Goal: Communication & Community: Participate in discussion

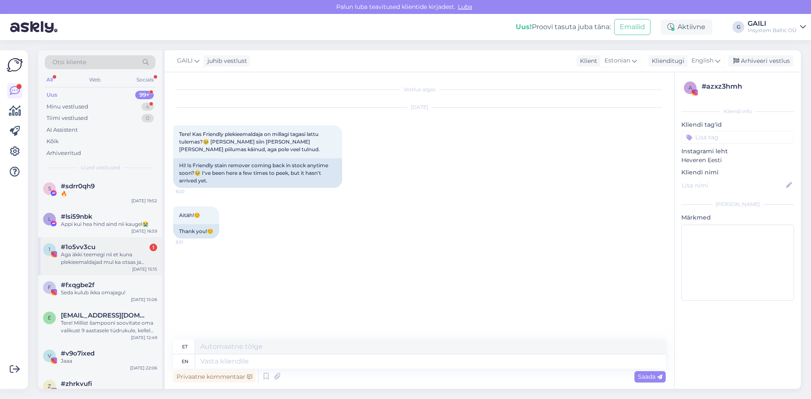
click at [95, 258] on div "Aga äkki teemegi nii et kuna plekieemaldajad mul ka otsas ja nende järele alati…" at bounding box center [109, 258] width 96 height 15
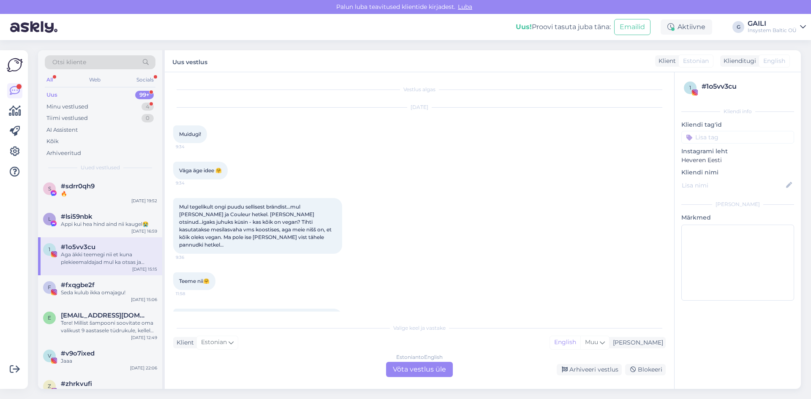
scroll to position [218, 0]
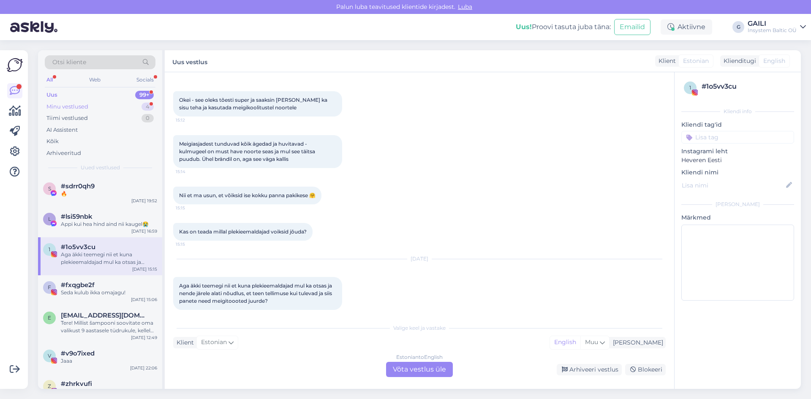
click at [106, 106] on div "Minu vestlused 4" at bounding box center [100, 107] width 111 height 12
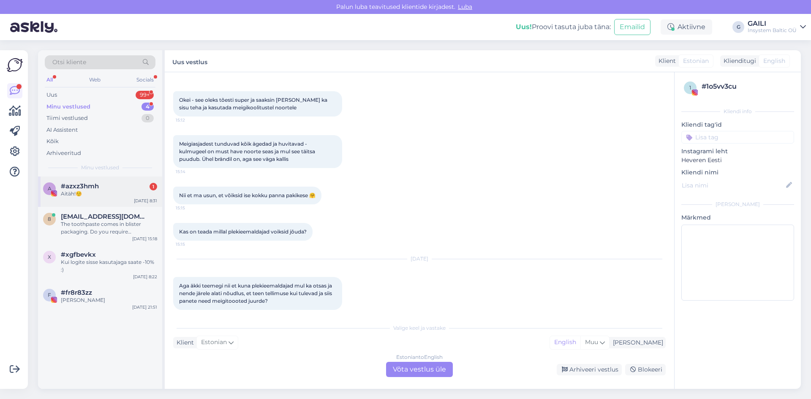
click at [125, 191] on div "Aitäh!☺️" at bounding box center [109, 194] width 96 height 8
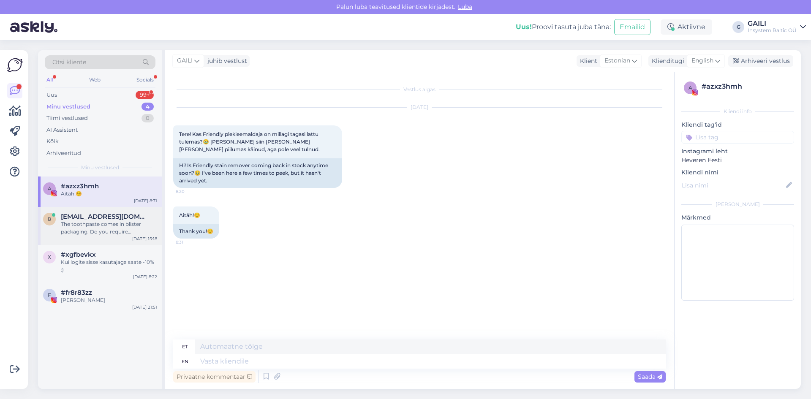
click at [113, 219] on span "[EMAIL_ADDRESS][DOMAIN_NAME]" at bounding box center [105, 217] width 88 height 8
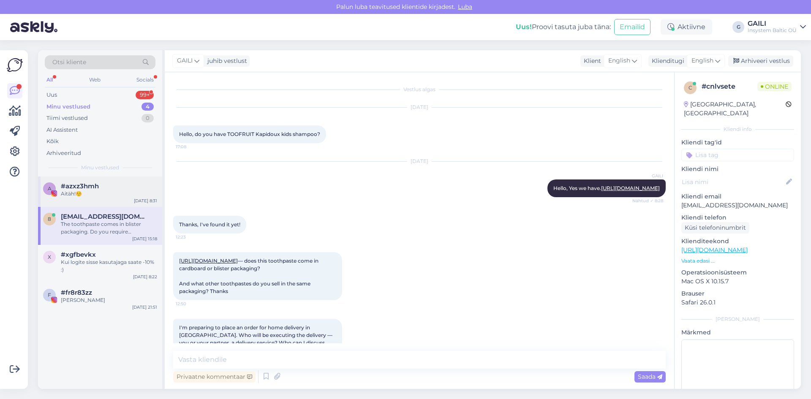
scroll to position [123, 0]
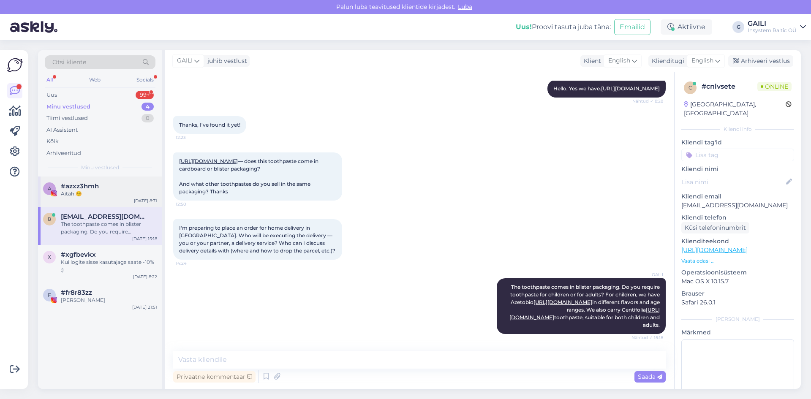
click at [110, 194] on div "Aitäh!☺️" at bounding box center [109, 194] width 96 height 8
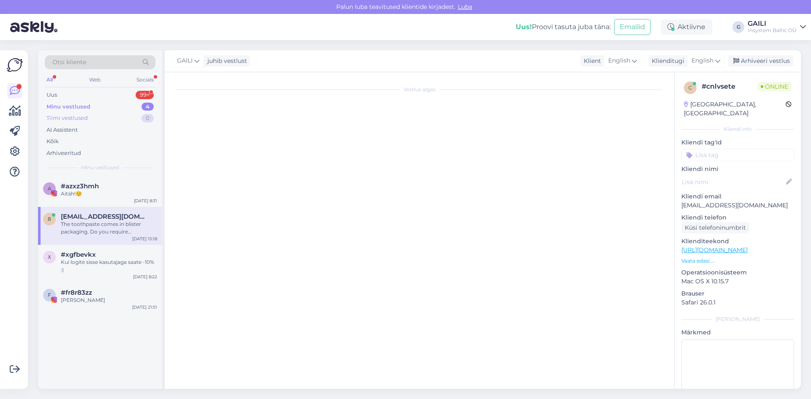
scroll to position [0, 0]
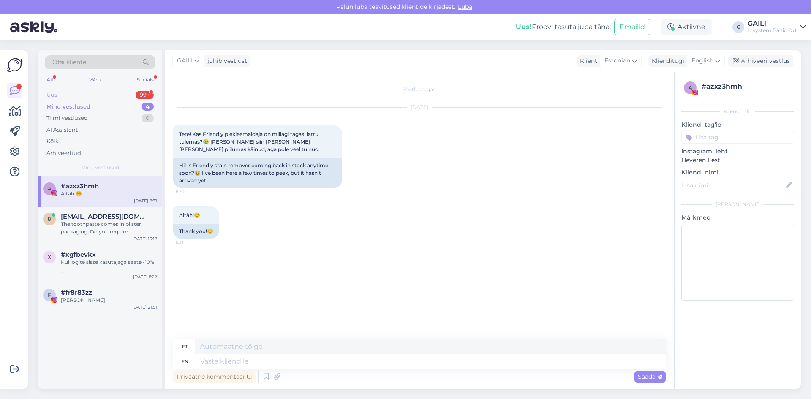
click at [86, 94] on div "Uus 99+" at bounding box center [100, 95] width 111 height 12
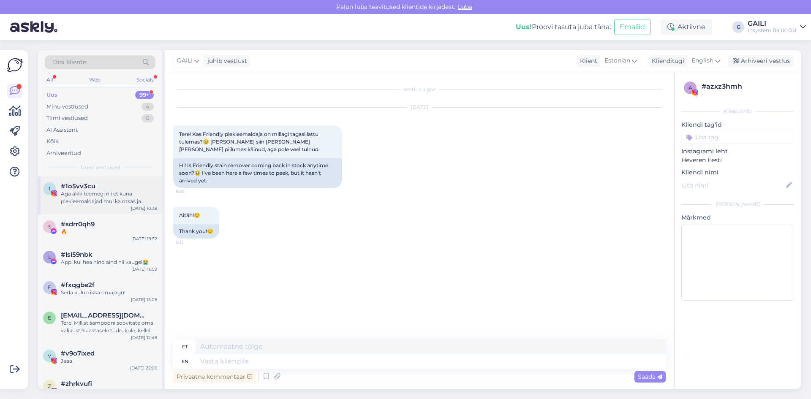
click at [106, 197] on div "Aga äkki teemegi nii et kuna plekieemaldajad mul ka otsas ja nende järele alati…" at bounding box center [109, 197] width 96 height 15
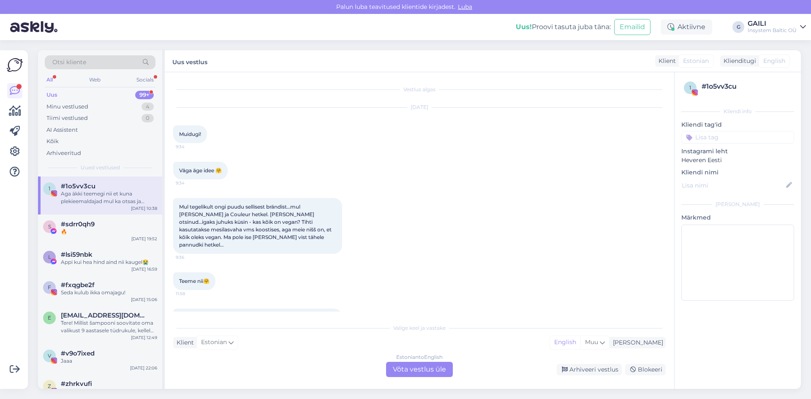
scroll to position [218, 0]
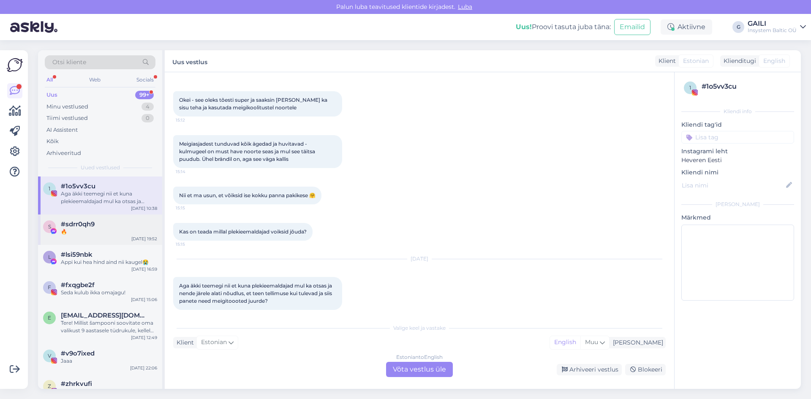
click at [106, 223] on div "#sdrr0qh9" at bounding box center [109, 225] width 96 height 8
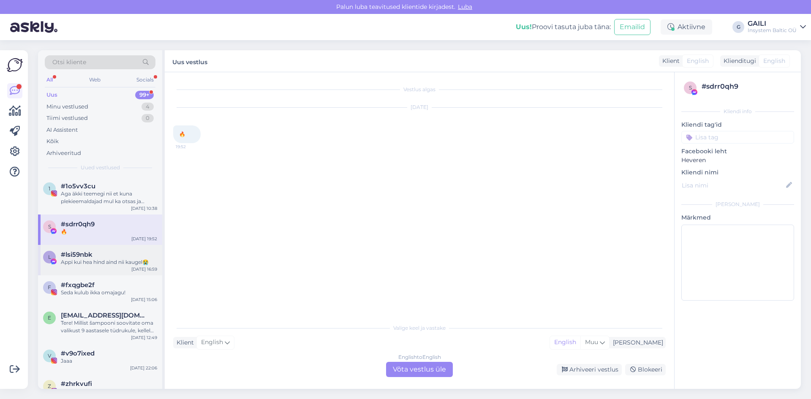
click at [105, 266] on div "Appi kui hea hind aind nii kaugel😭" at bounding box center [109, 263] width 96 height 8
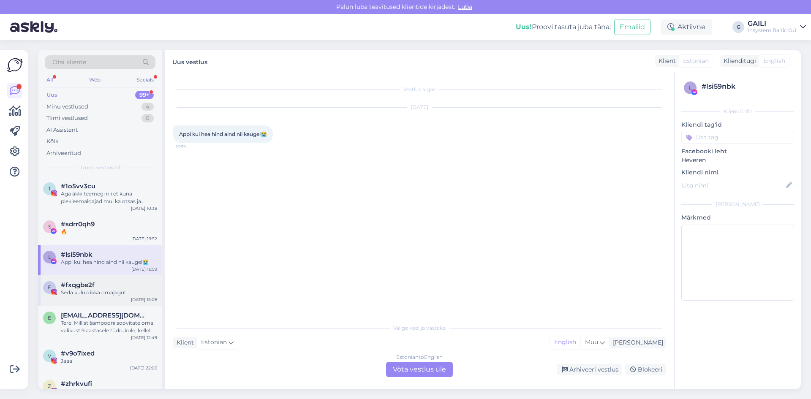
click at [105, 285] on div "#fxqgbe2f" at bounding box center [109, 285] width 96 height 8
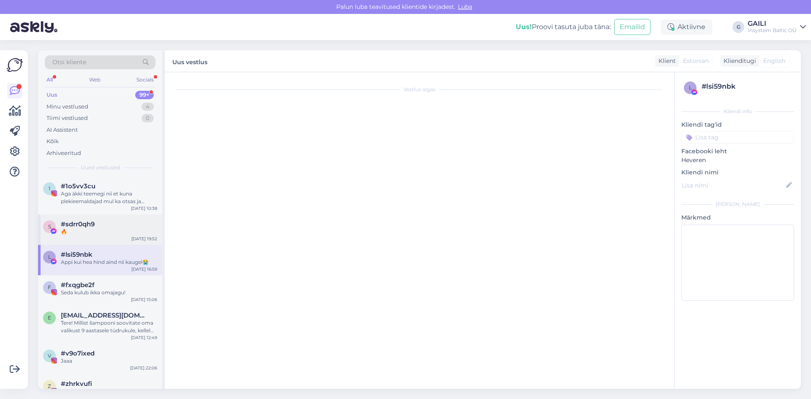
scroll to position [26, 0]
